Goal: Information Seeking & Learning: Compare options

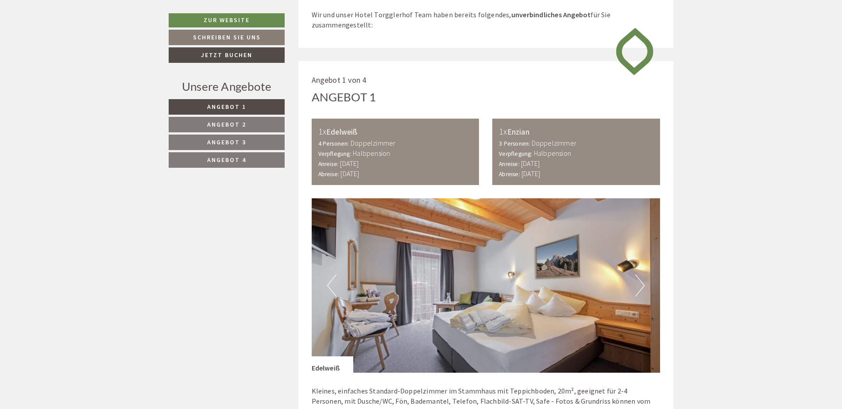
scroll to position [487, 0]
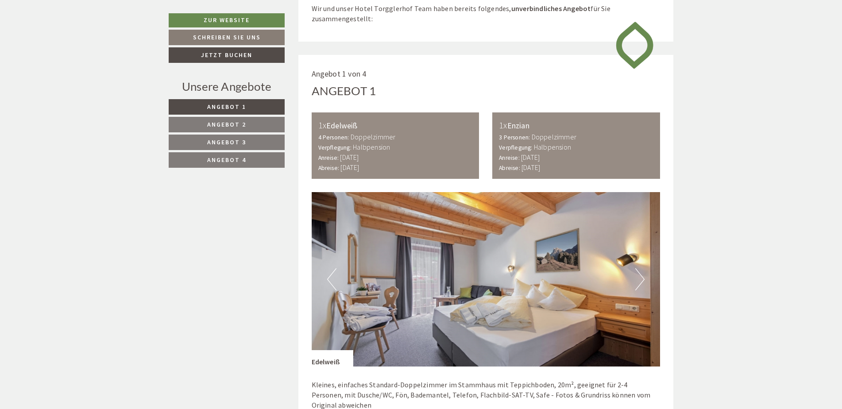
click at [235, 126] on span "Angebot 2" at bounding box center [226, 124] width 39 height 8
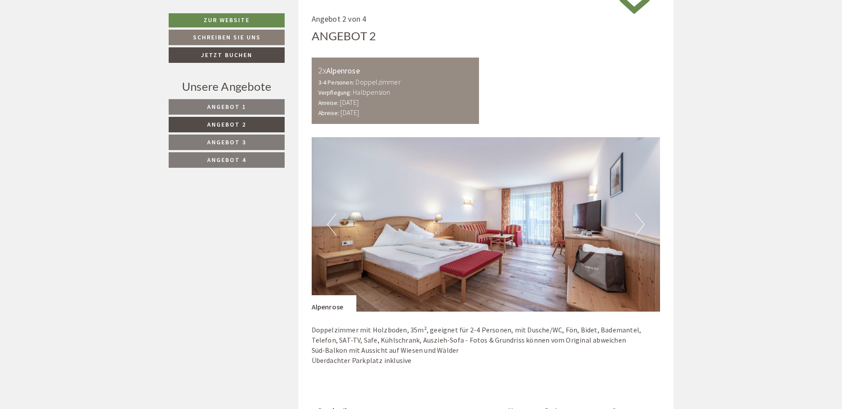
click at [235, 133] on nav "Angebot 1 Angebot 2 Angebot 3 Angebot 4" at bounding box center [228, 133] width 119 height 69
click at [235, 139] on span "Angebot 3" at bounding box center [226, 142] width 39 height 8
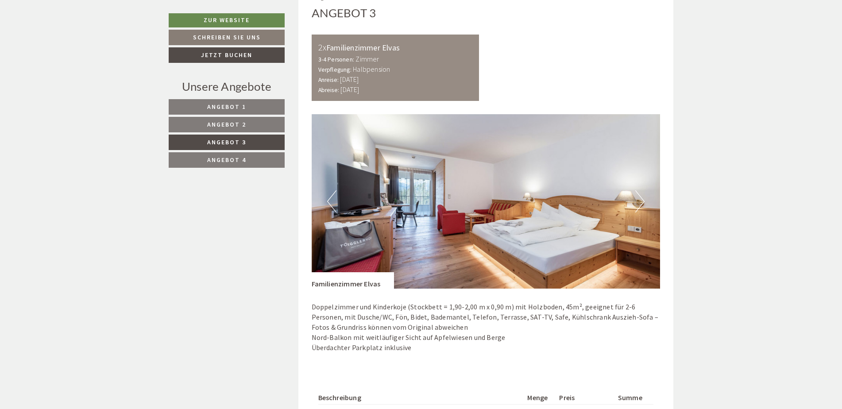
scroll to position [586, 0]
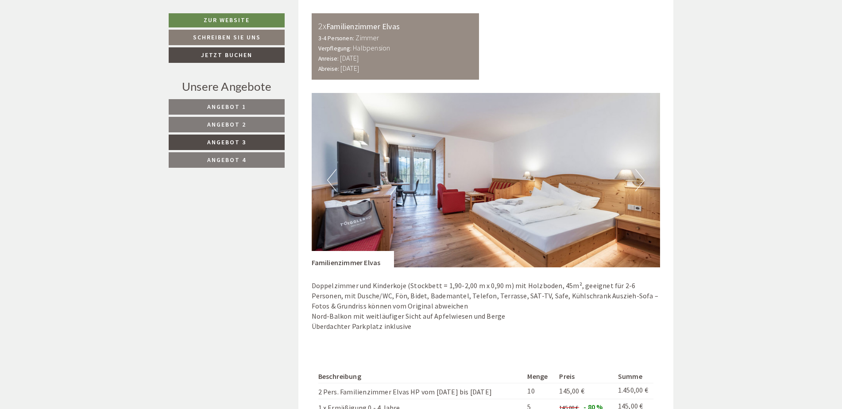
click at [228, 159] on span "Angebot 4" at bounding box center [226, 160] width 39 height 8
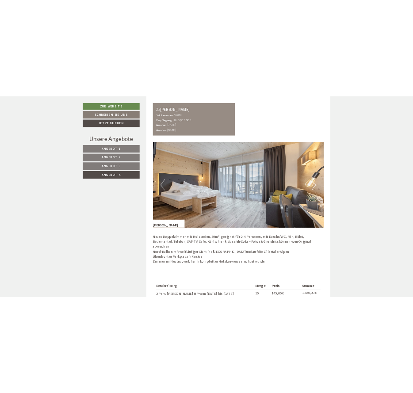
scroll to position [542, 0]
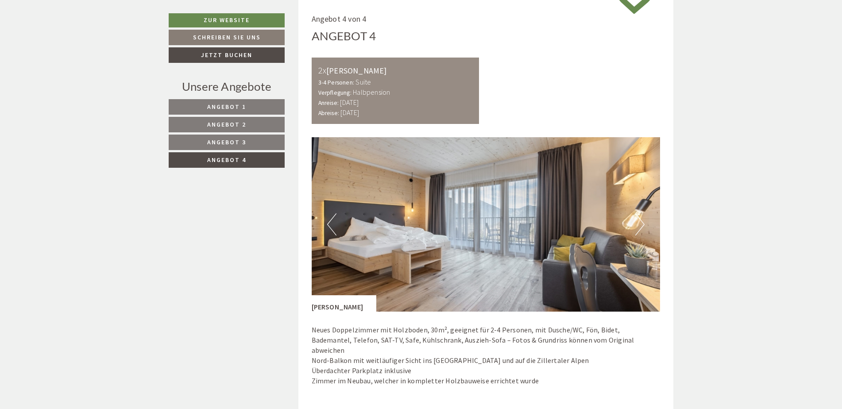
click at [226, 145] on span "Angebot 3" at bounding box center [226, 142] width 39 height 8
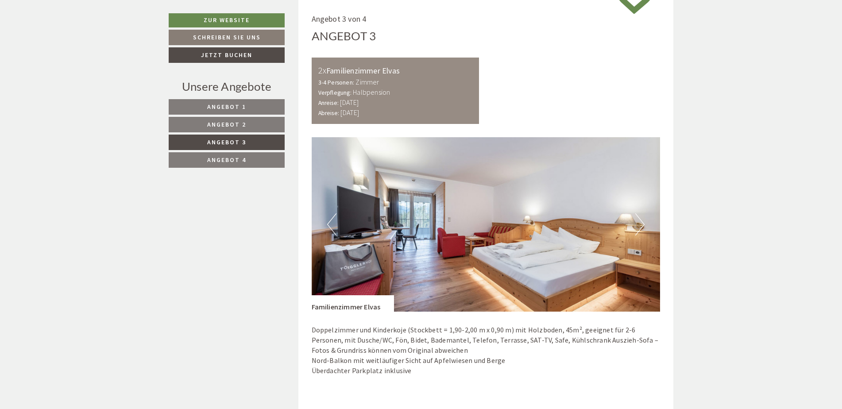
click at [226, 132] on link "Angebot 2" at bounding box center [227, 124] width 116 height 15
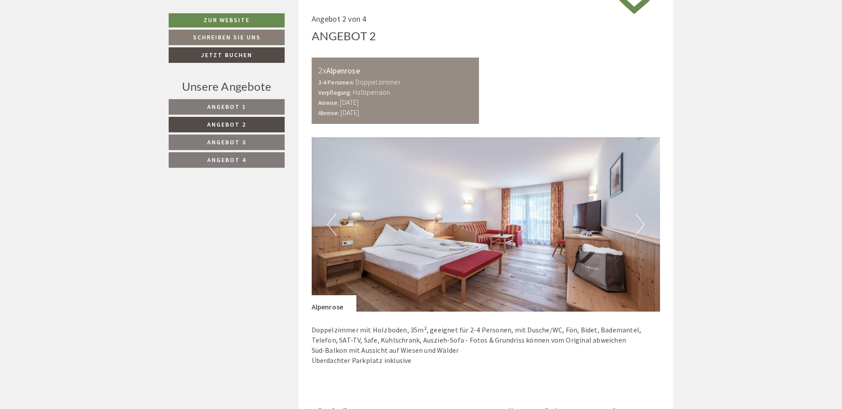
click at [226, 124] on span "Angebot 2" at bounding box center [226, 124] width 39 height 8
click at [265, 103] on link "Angebot 1" at bounding box center [227, 106] width 116 height 15
